Goal: Register for event/course

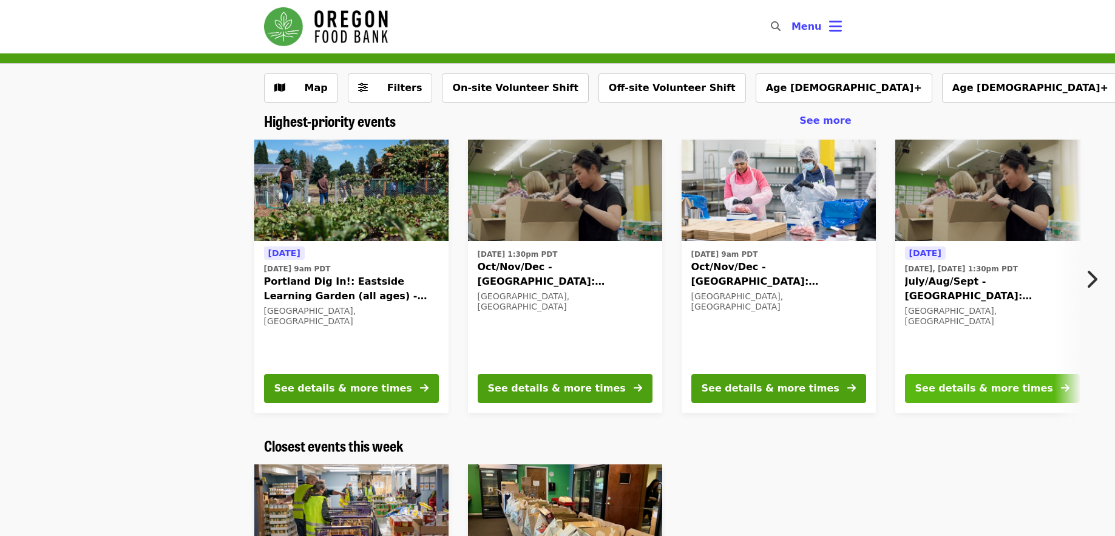
click at [978, 384] on div "See details & more times" at bounding box center [985, 388] width 138 height 15
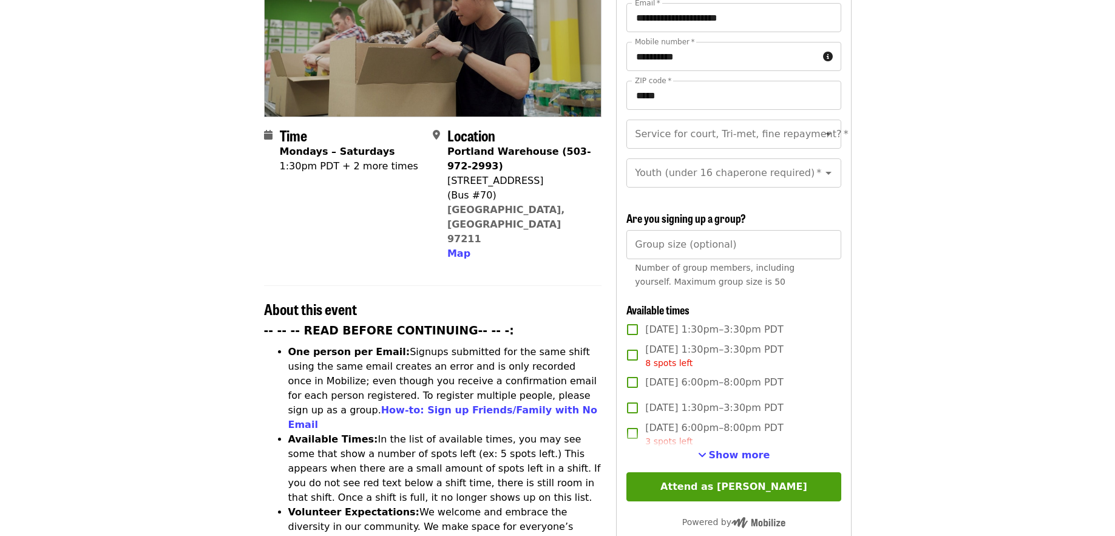
scroll to position [198, 0]
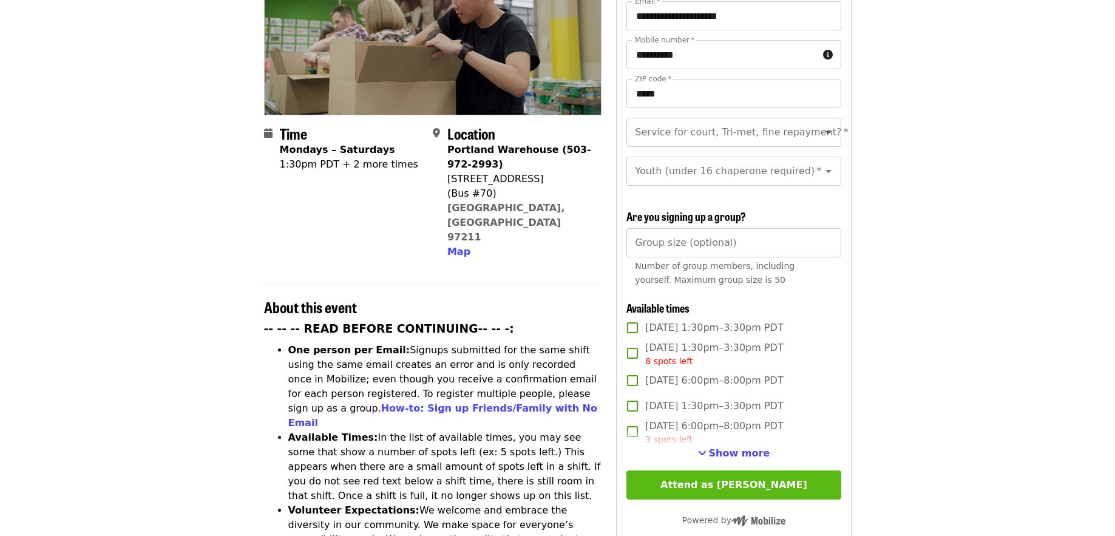
click at [735, 477] on button "Attend as [PERSON_NAME]" at bounding box center [734, 485] width 214 height 29
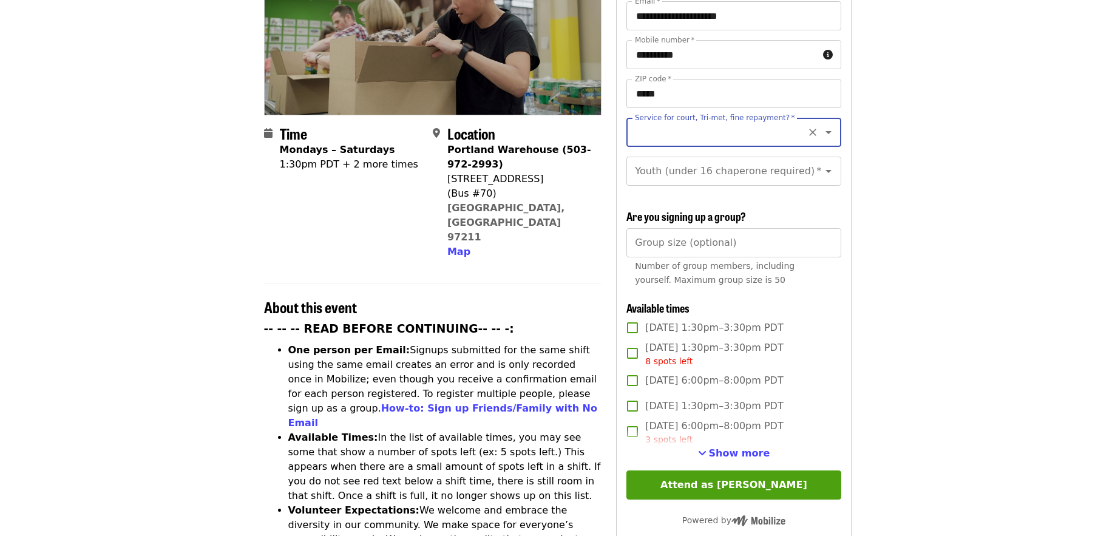
click at [750, 447] on span "Show more" at bounding box center [739, 453] width 61 height 12
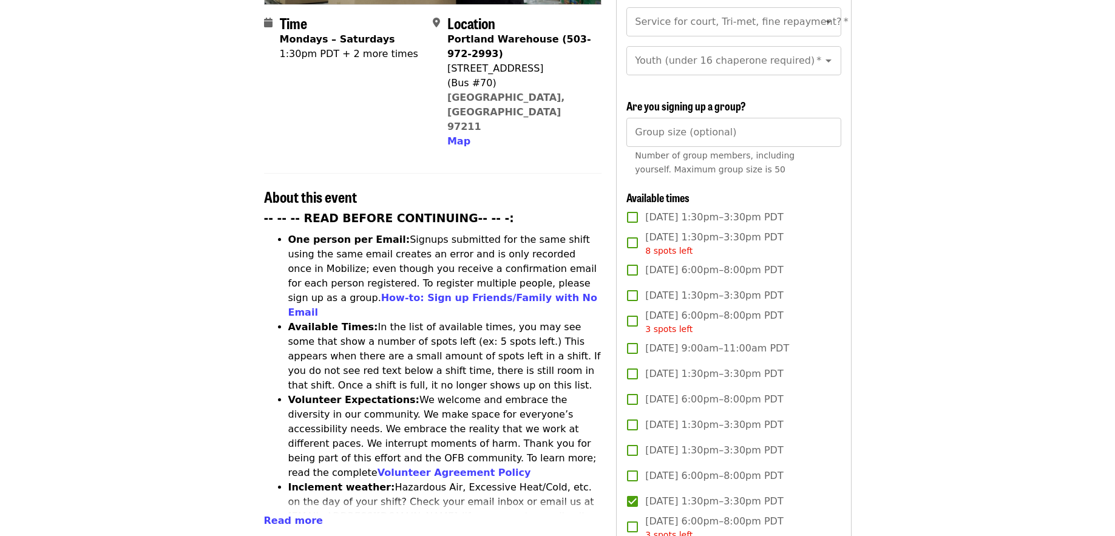
scroll to position [301, 0]
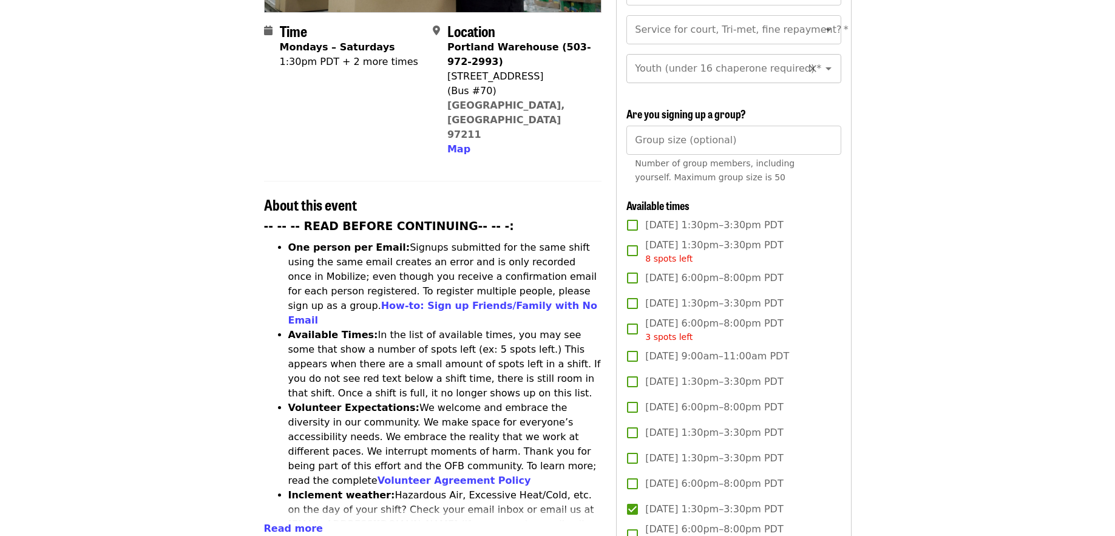
click at [807, 63] on icon "Clear" at bounding box center [813, 69] width 12 height 12
click at [822, 61] on icon "Open" at bounding box center [829, 68] width 15 height 15
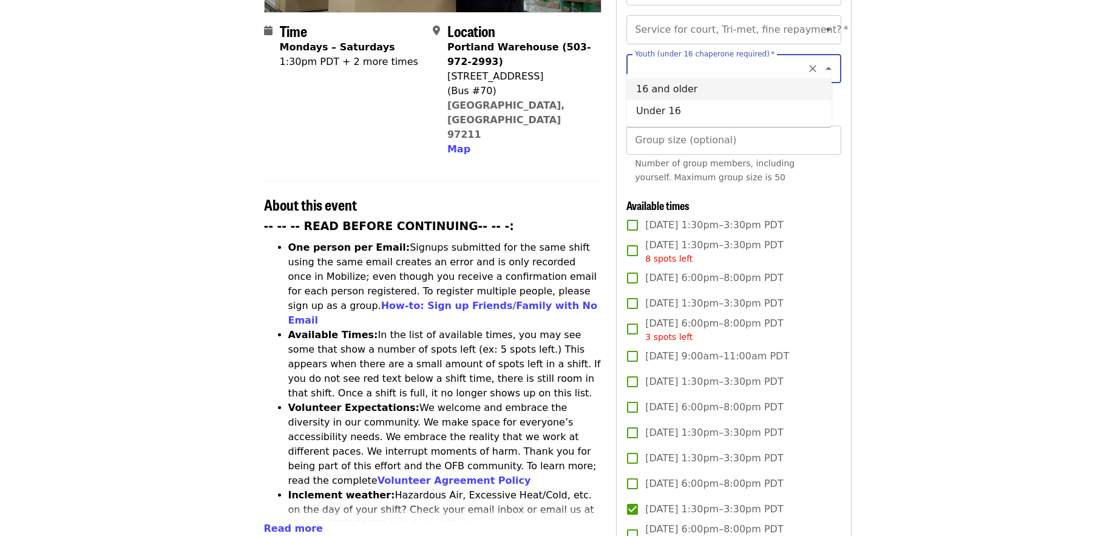
click at [690, 86] on li "16 and older" at bounding box center [729, 89] width 205 height 22
type input "**********"
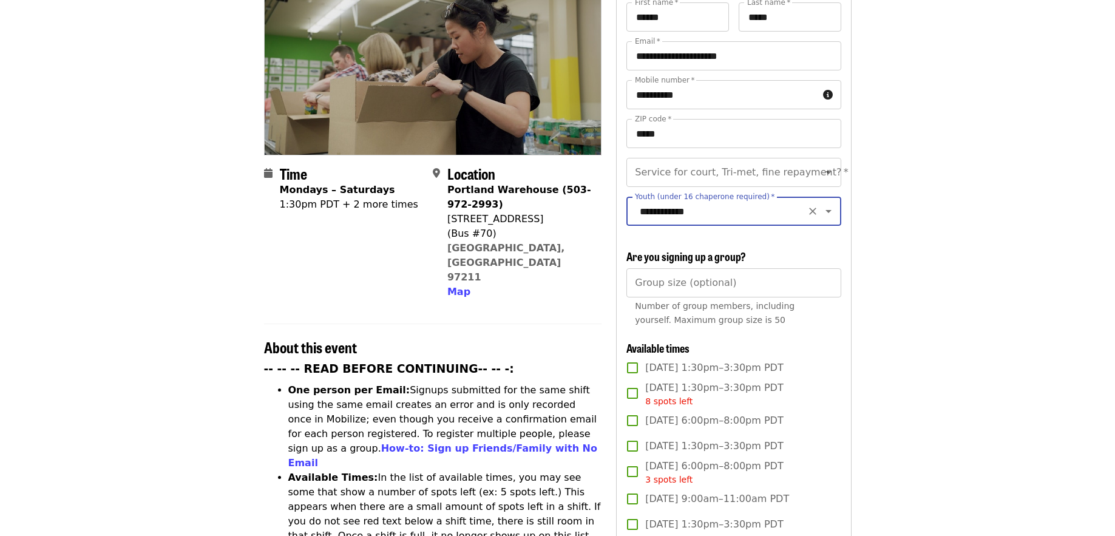
scroll to position [149, 0]
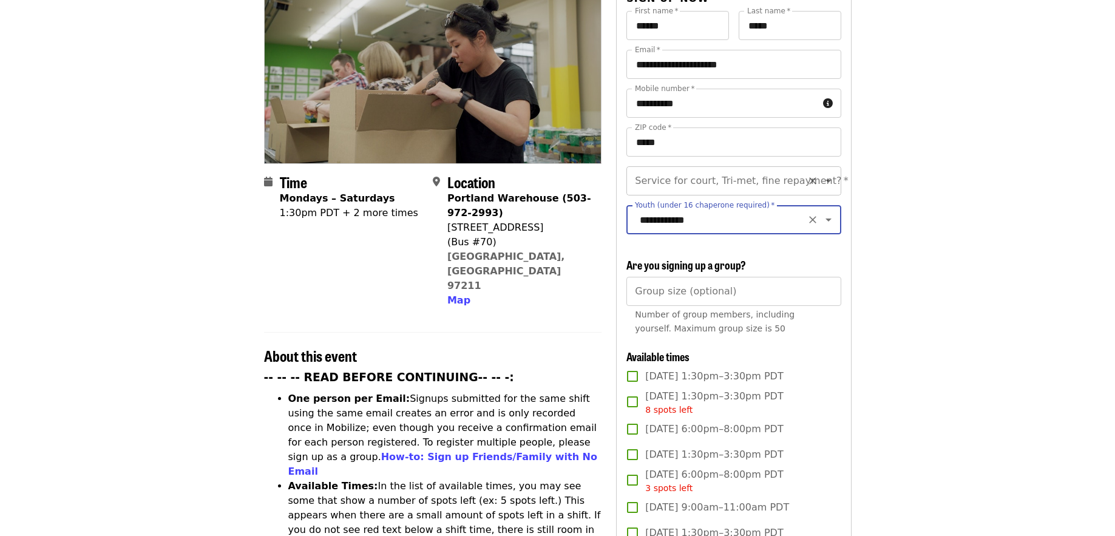
click at [822, 174] on icon "Open" at bounding box center [829, 181] width 15 height 15
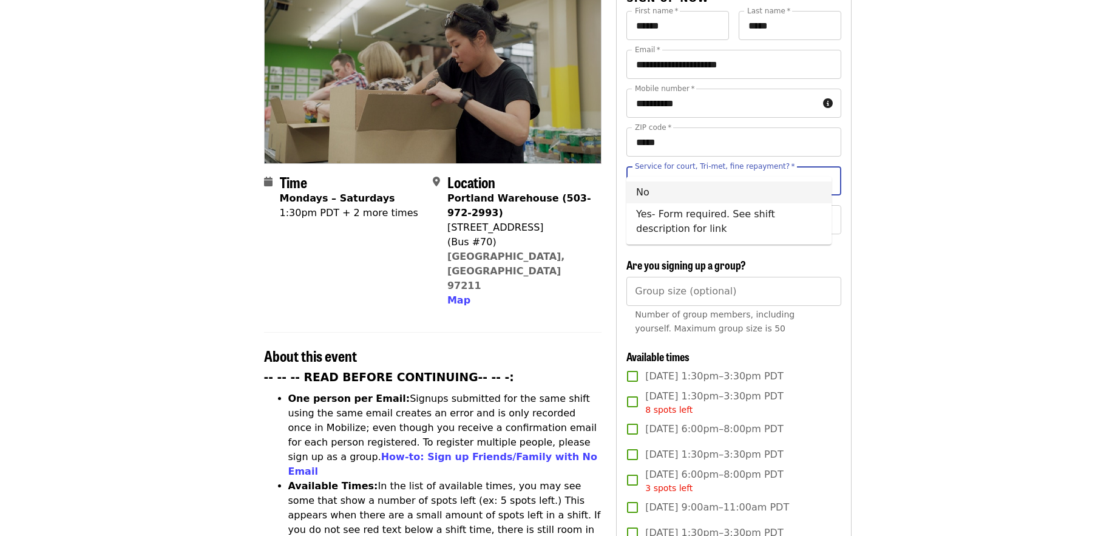
click at [645, 189] on li "No" at bounding box center [729, 193] width 205 height 22
type input "**"
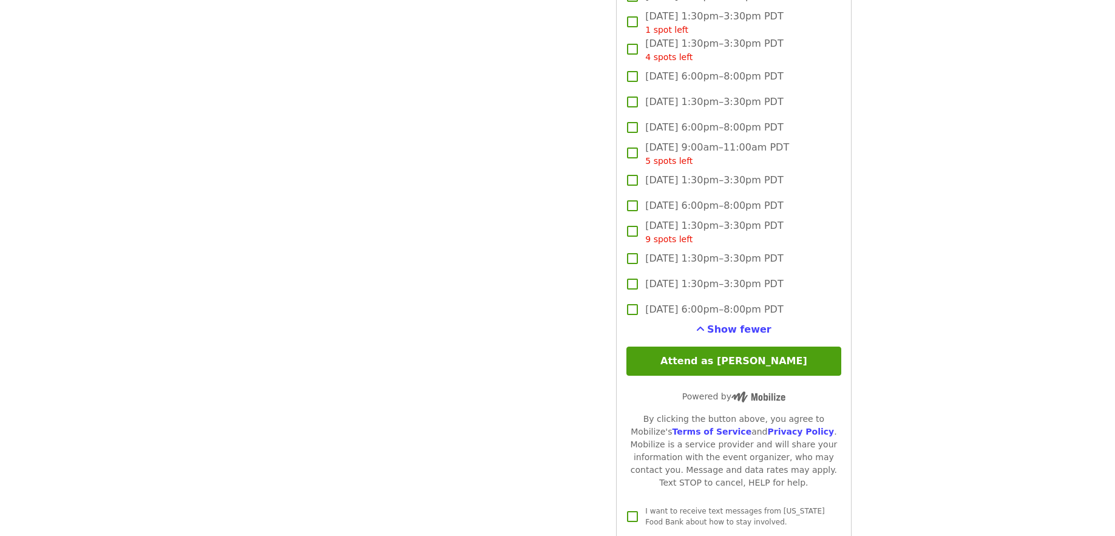
scroll to position [1376, 0]
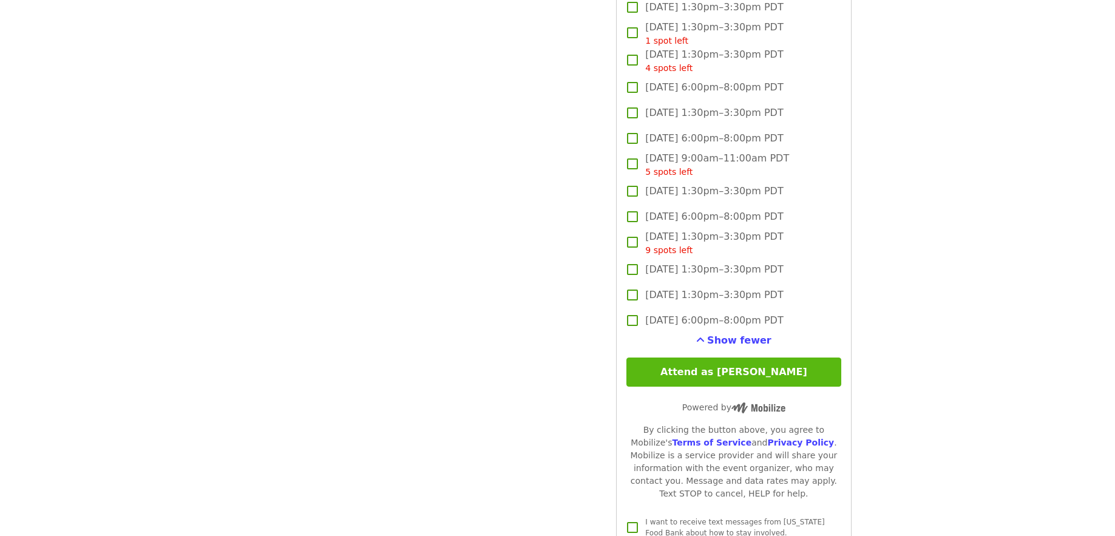
click at [702, 363] on button "Attend as [PERSON_NAME]" at bounding box center [734, 372] width 214 height 29
